Goal: Task Accomplishment & Management: Use online tool/utility

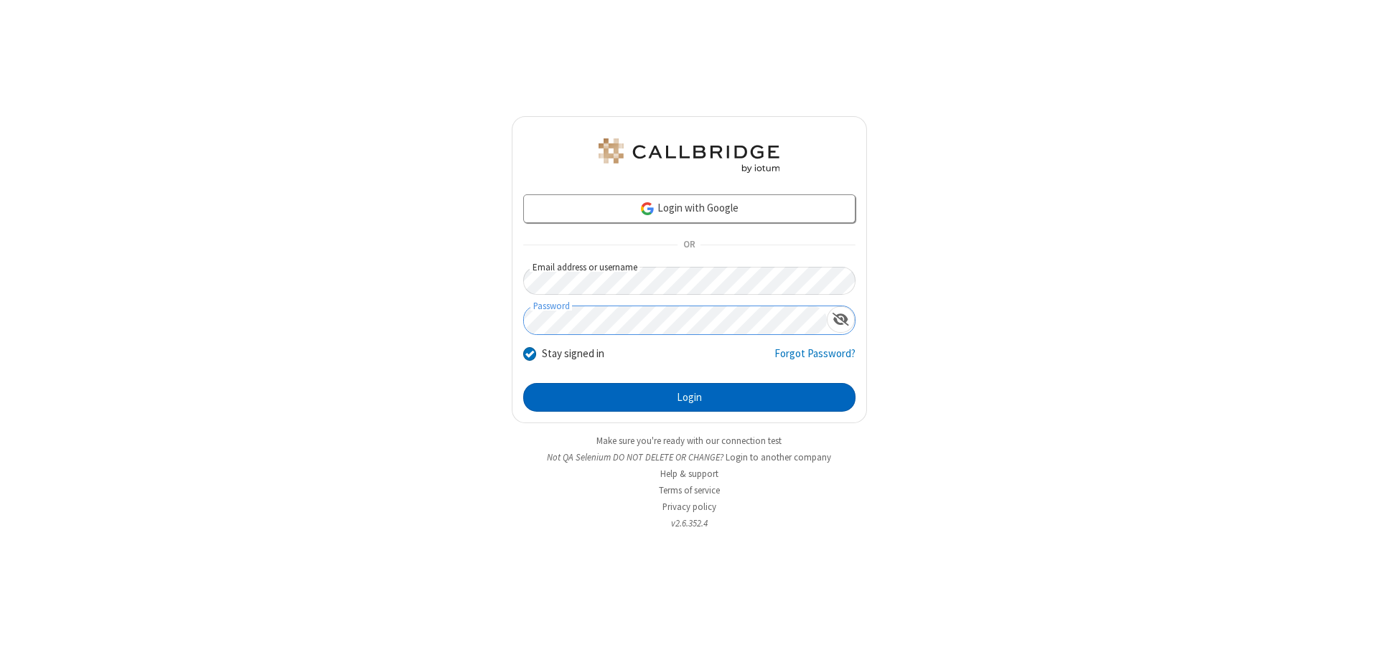
click at [689, 398] on button "Login" at bounding box center [689, 397] width 332 height 29
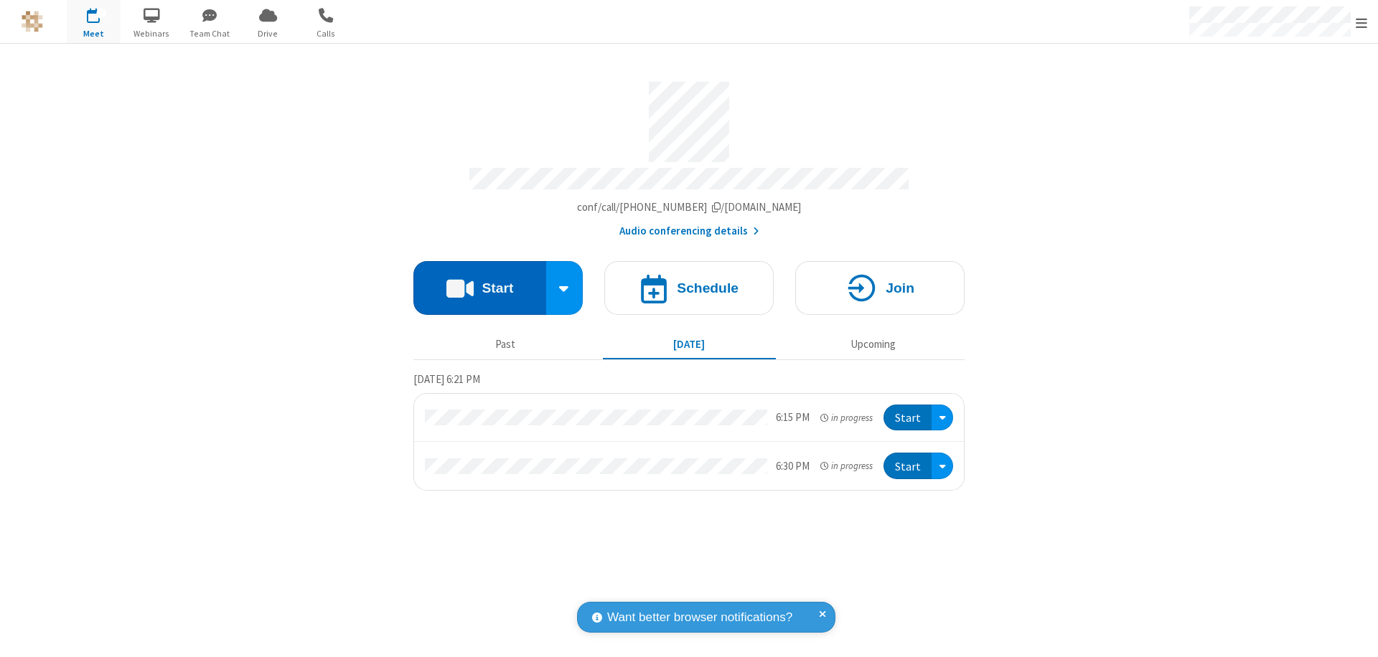
click at [479, 281] on button "Start" at bounding box center [479, 288] width 133 height 54
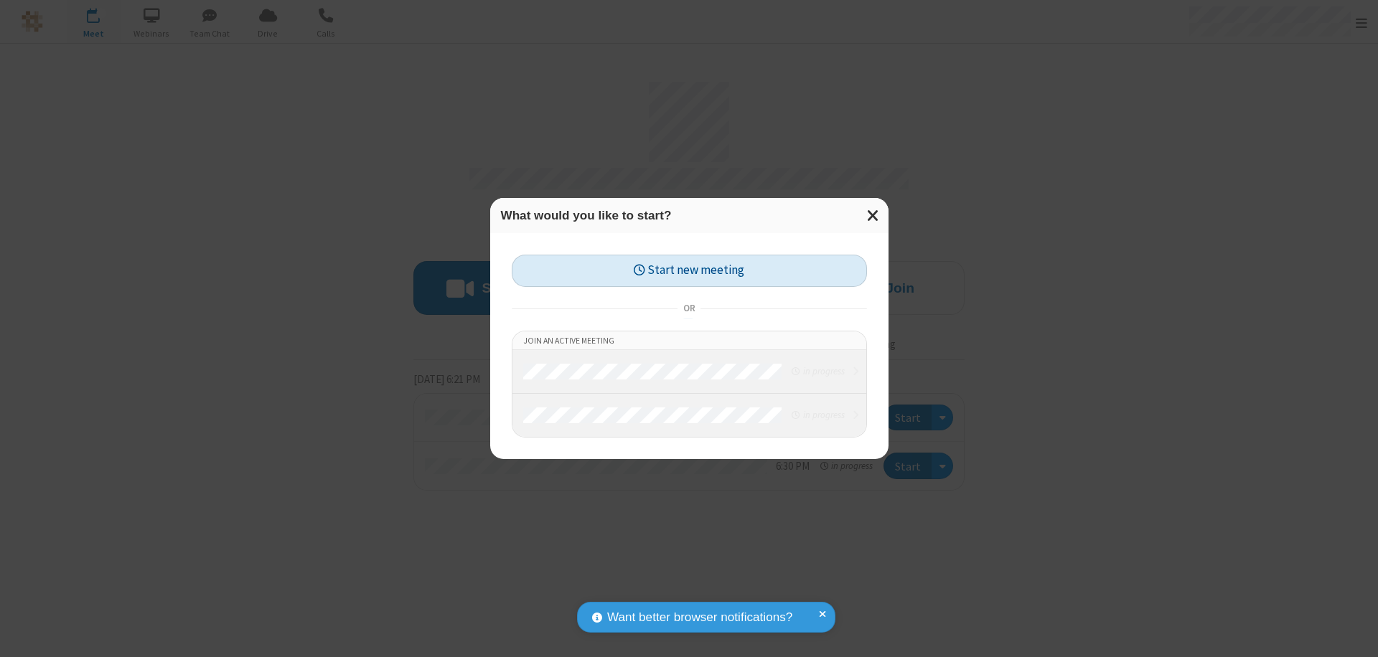
click at [689, 271] on button "Start new meeting" at bounding box center [689, 271] width 355 height 32
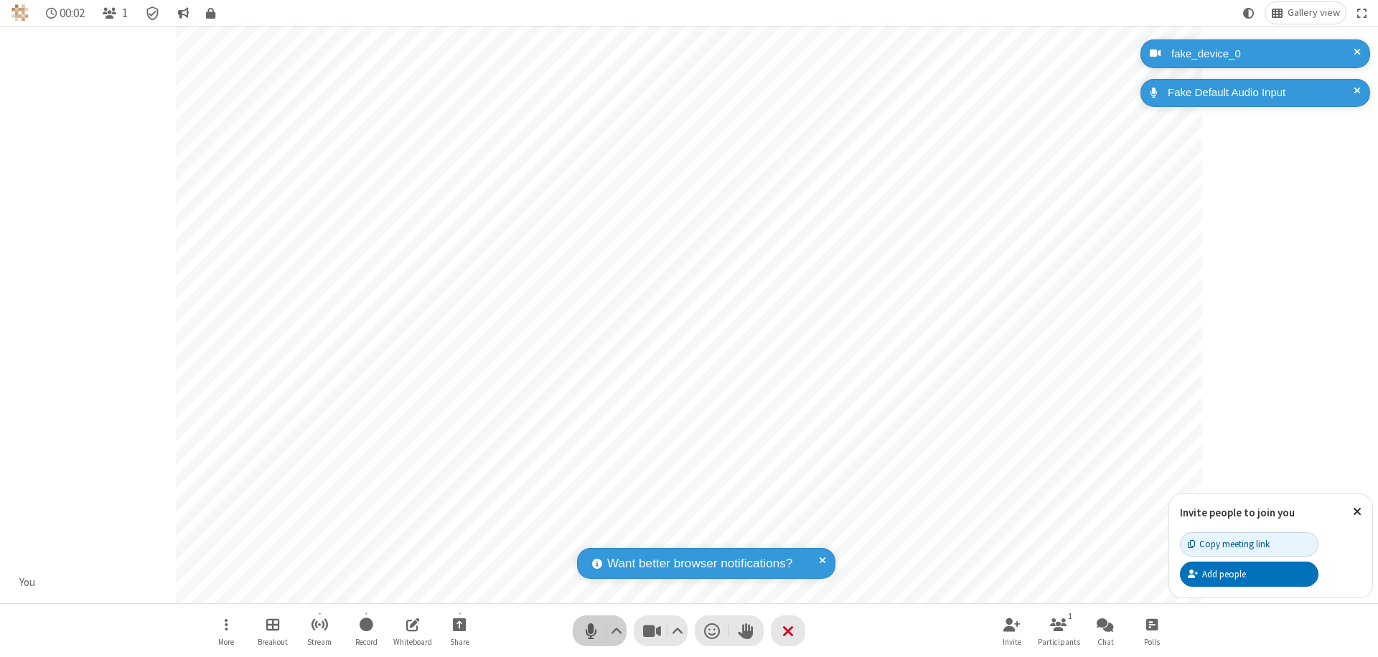
click at [591, 631] on span "Mute (⌘+Shift+A)" at bounding box center [591, 631] width 22 height 21
click at [591, 631] on span "Unmute (⌘+Shift+A)" at bounding box center [591, 631] width 22 height 21
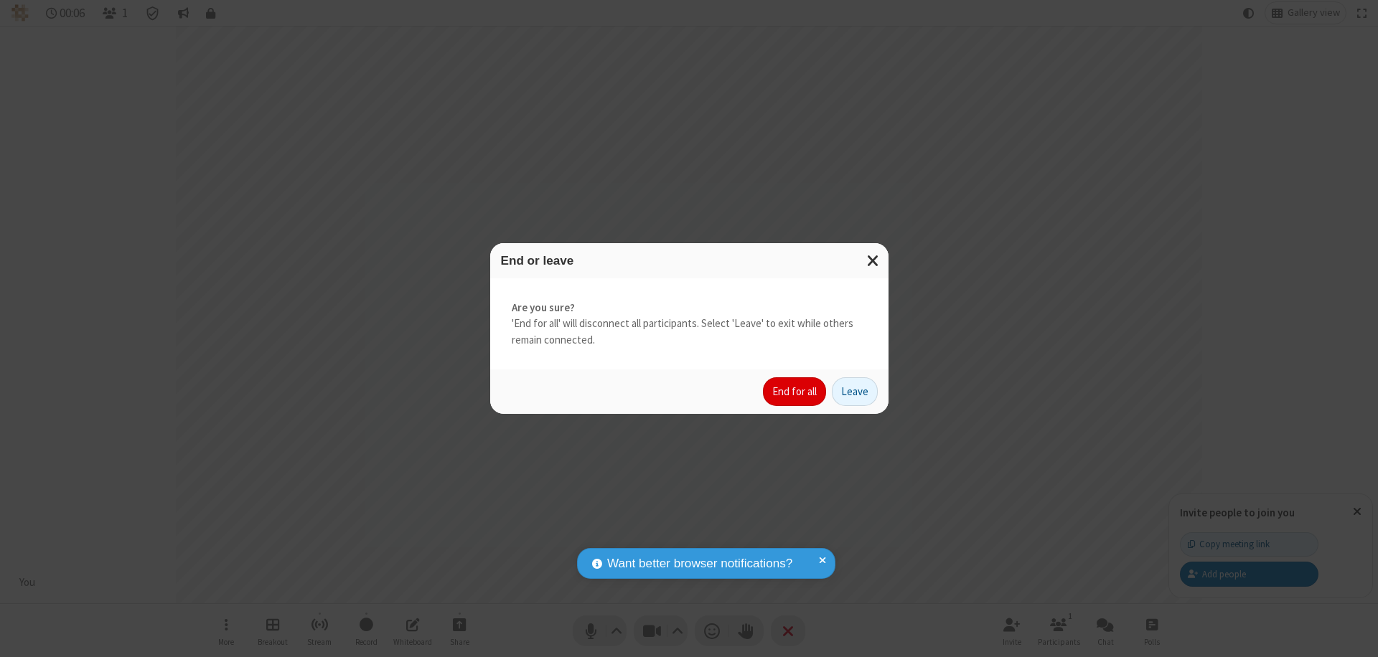
click at [795, 392] on button "End for all" at bounding box center [794, 392] width 63 height 29
